Goal: Task Accomplishment & Management: Manage account settings

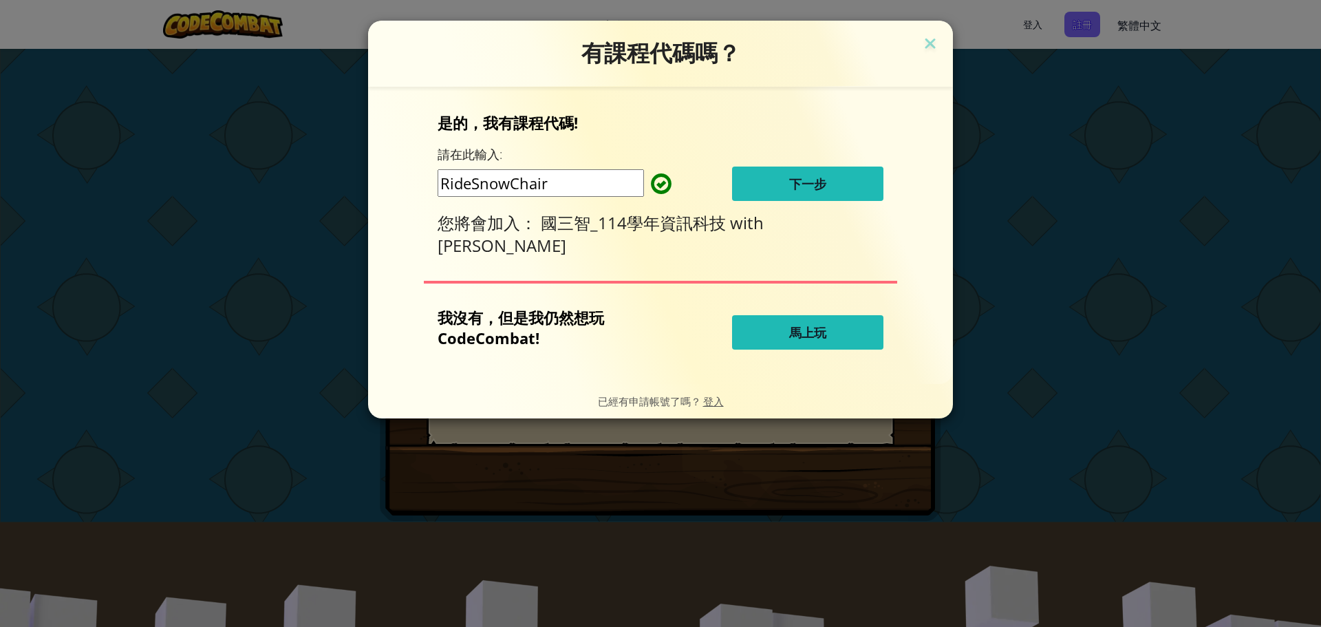
click at [815, 184] on span "下一步" at bounding box center [807, 183] width 37 height 17
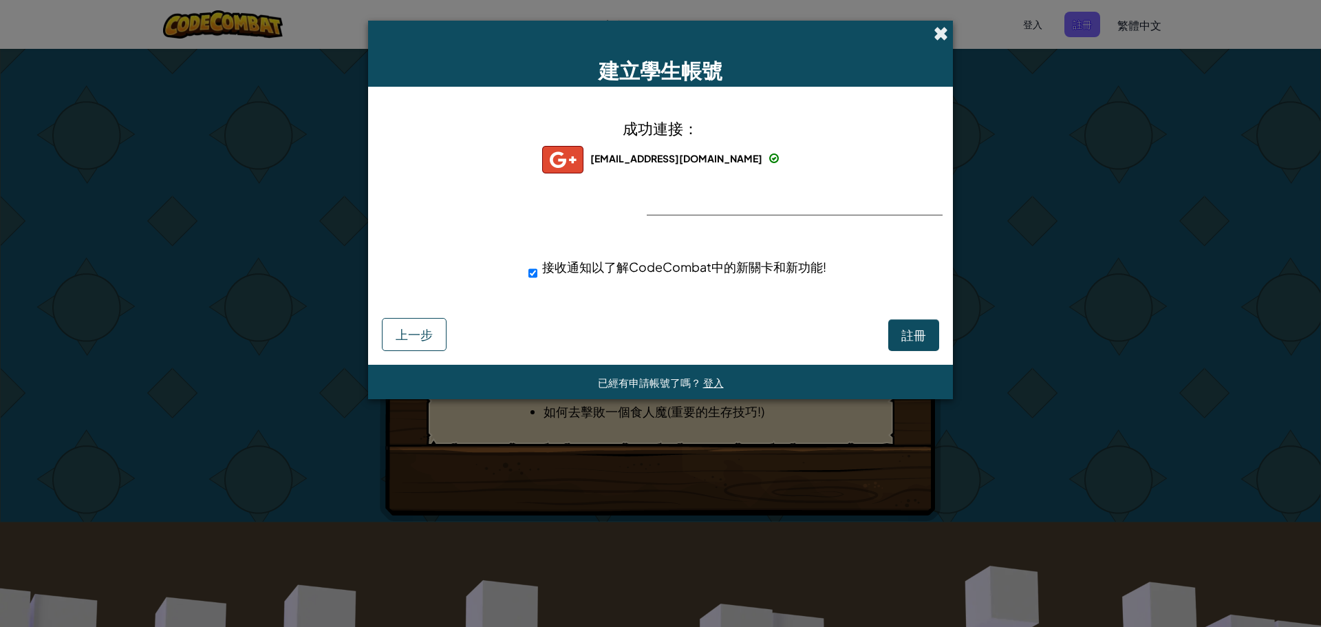
click at [939, 30] on span at bounding box center [941, 33] width 14 height 14
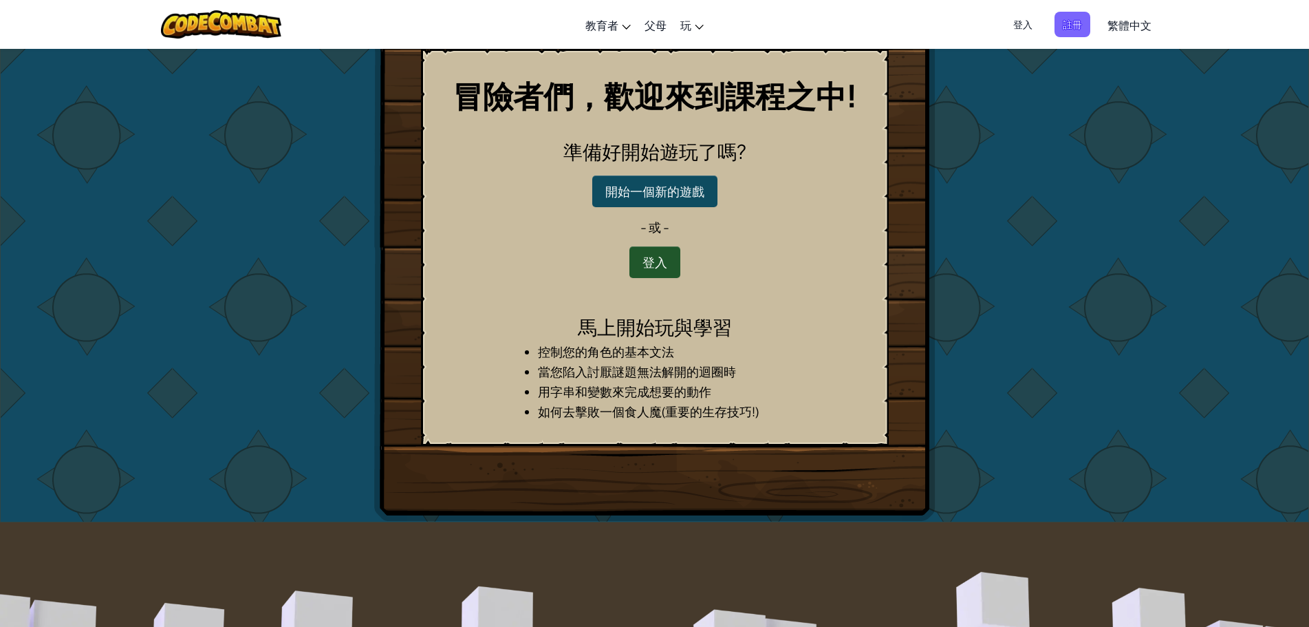
click at [956, 190] on div "冒險者們，歡迎來到課程之中! 準備好開始遊玩了嗎? 開始一個新的遊戲 - 或 - 登入 馬上開始玩與學習 控制您的角色的基本文法 當您陷入討厭謎題無法解開的迴…" at bounding box center [655, 285] width 805 height 473
click at [649, 259] on button "登入" at bounding box center [655, 262] width 51 height 32
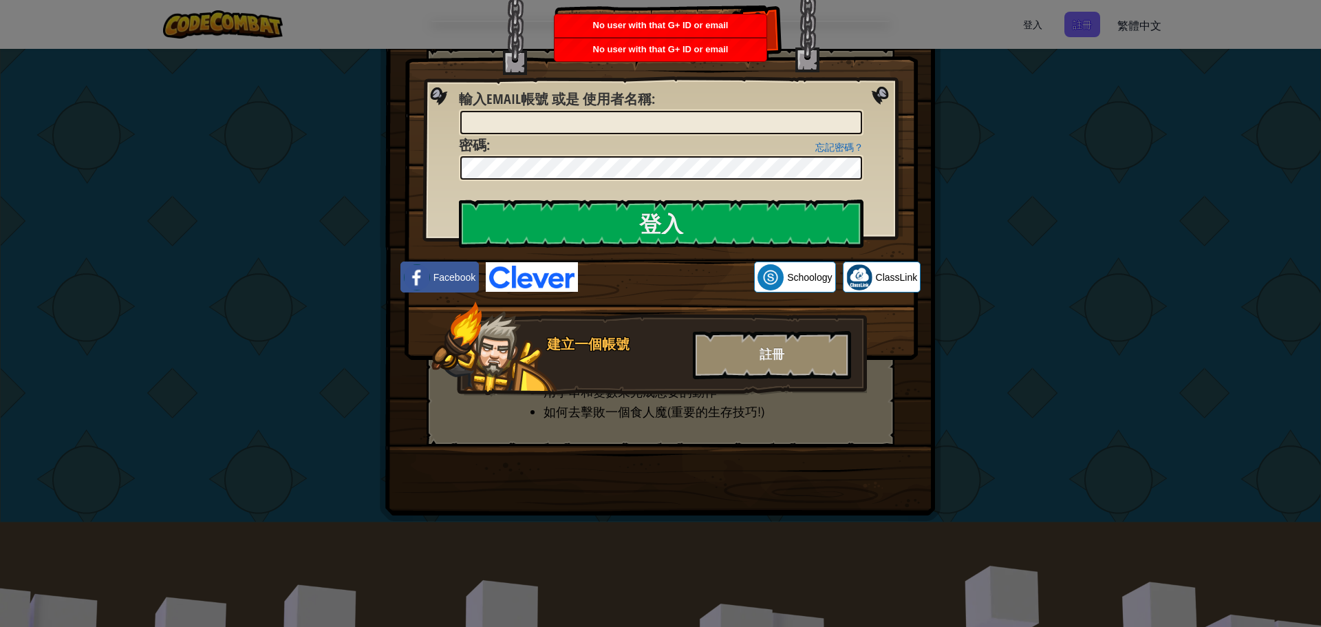
click at [991, 261] on div "登入 未知錯誤。 輸入Email帳號 或是 使用者名稱 : 忘記密碼？ 密碼 : 登入 登入中 Facebook Schoology ClassLink 建立…" at bounding box center [660, 313] width 1321 height 627
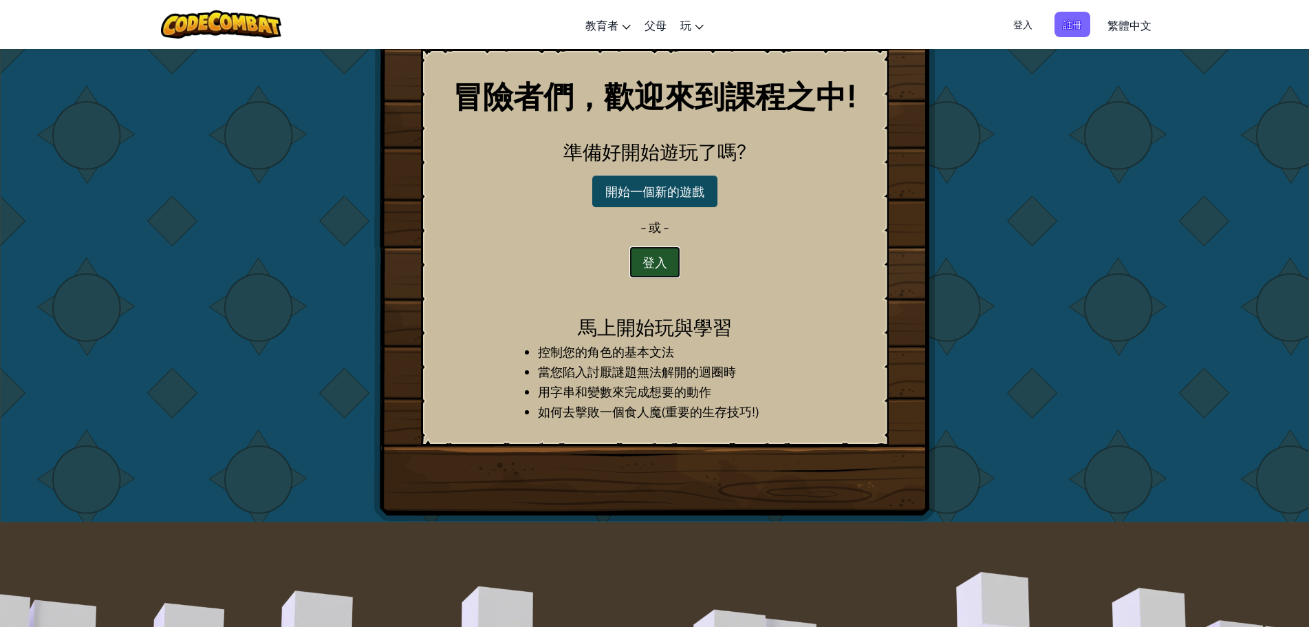
click at [646, 259] on button "登入" at bounding box center [655, 262] width 51 height 32
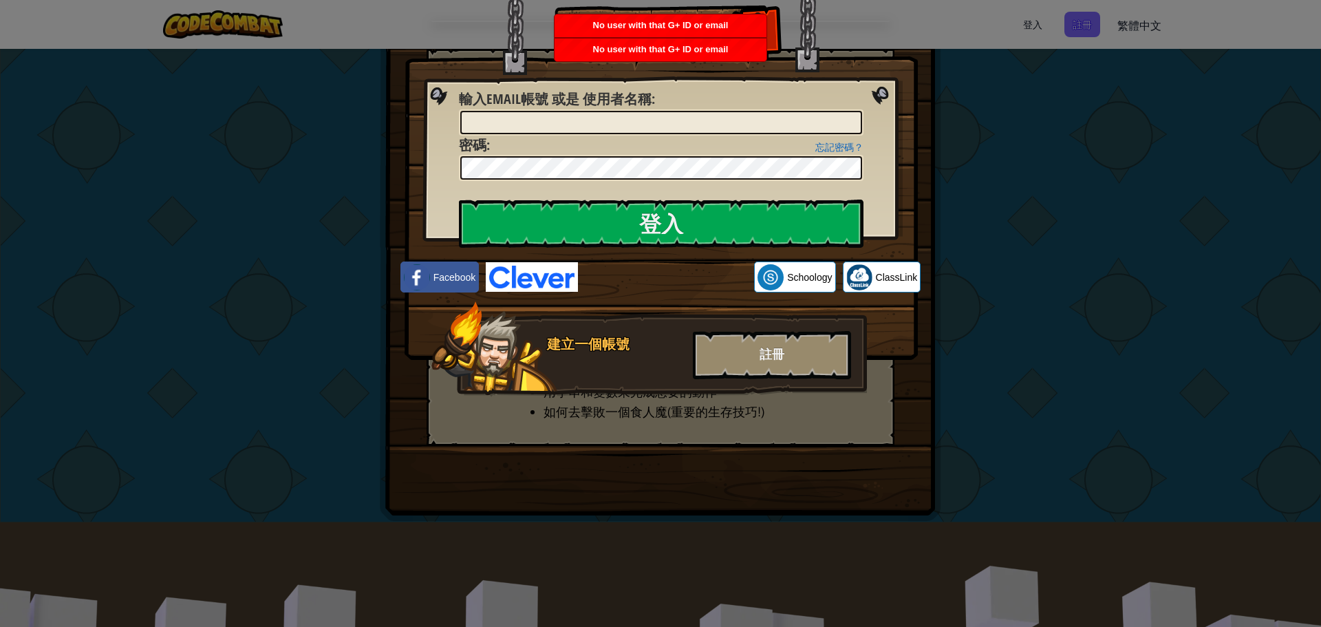
click at [925, 469] on div "登入 未知錯誤。 輸入Email帳號 或是 使用者名稱 : 忘記密碼？ 密碼 : 登入 登入中 Facebook Schoology ClassLink 建立…" at bounding box center [660, 313] width 1321 height 627
